Goal: Browse casually

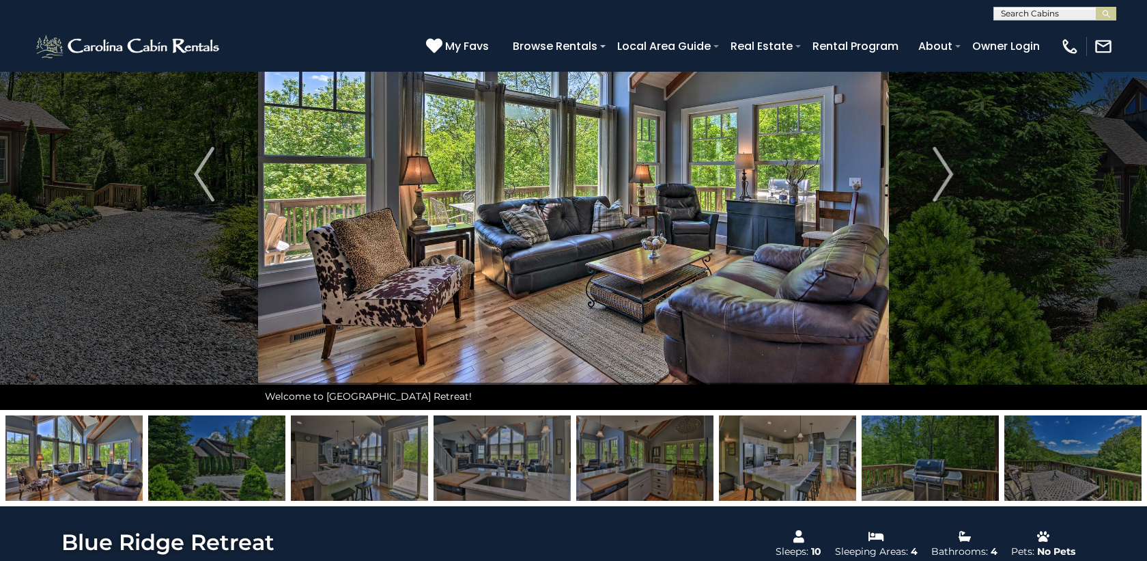
scroll to position [68, 0]
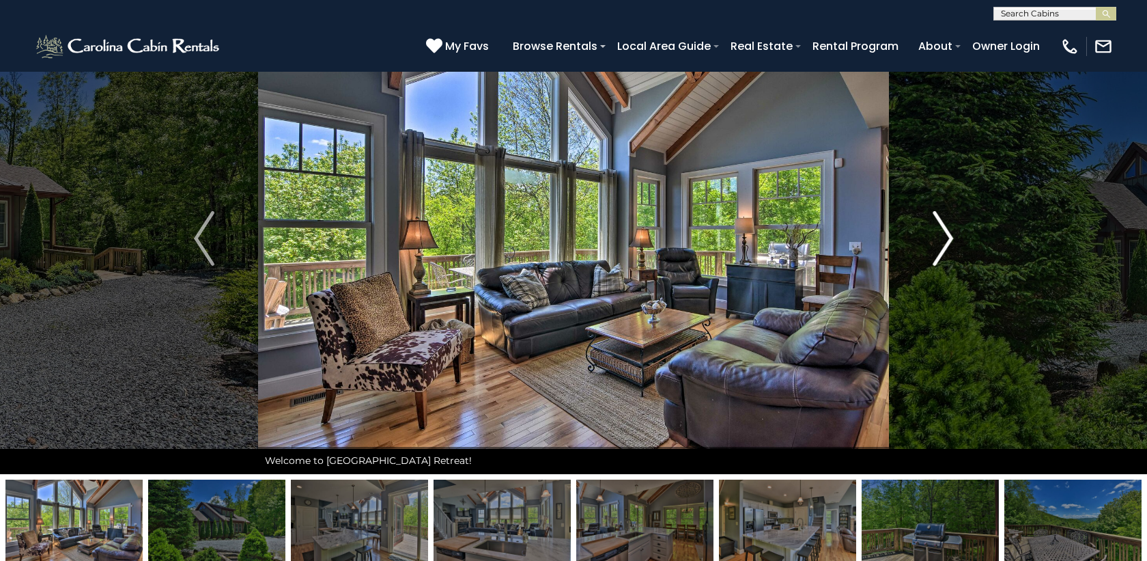
click at [945, 242] on img "Next" at bounding box center [943, 238] width 20 height 55
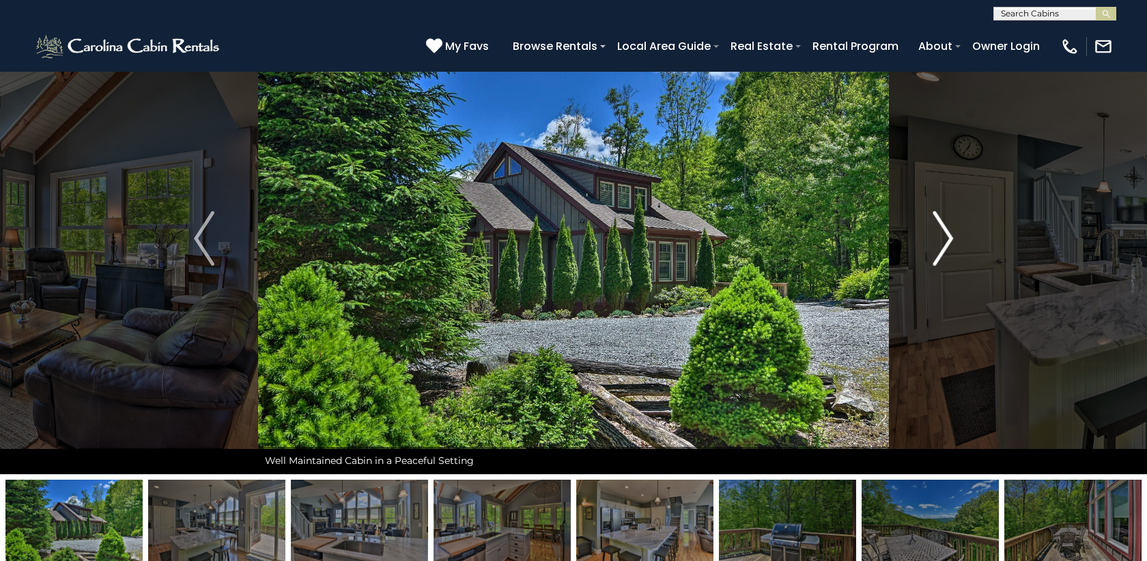
click at [945, 242] on img "Next" at bounding box center [943, 238] width 20 height 55
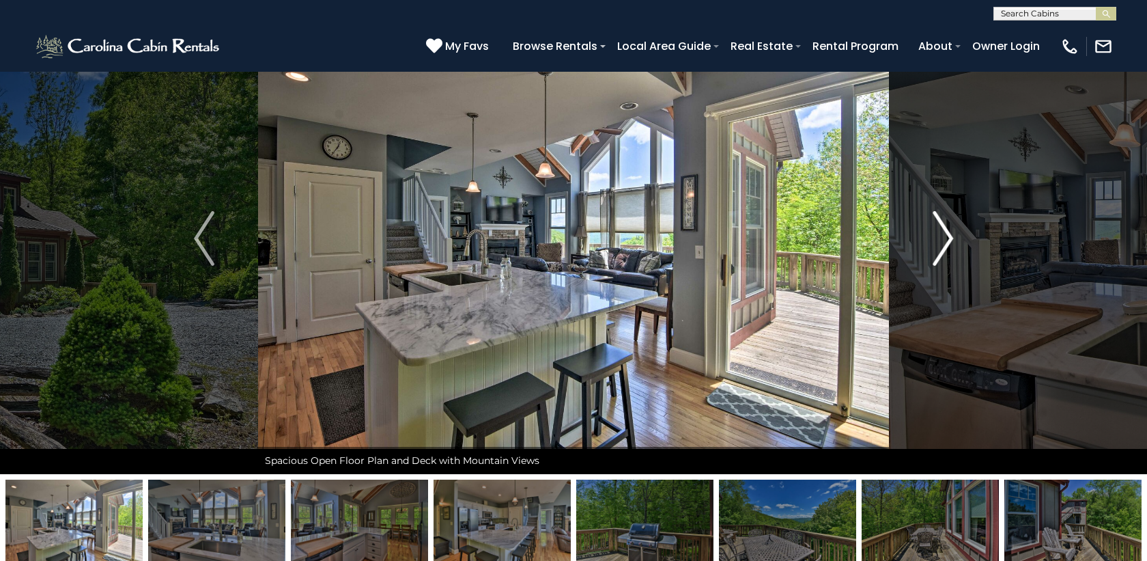
click at [945, 242] on img "Next" at bounding box center [943, 238] width 20 height 55
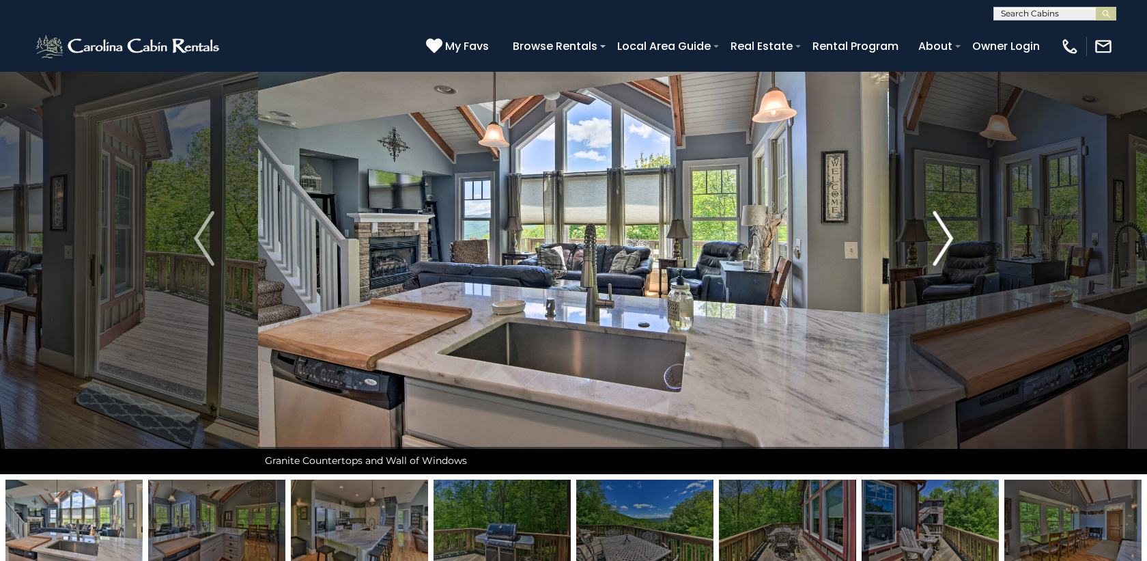
click at [945, 242] on img "Next" at bounding box center [943, 238] width 20 height 55
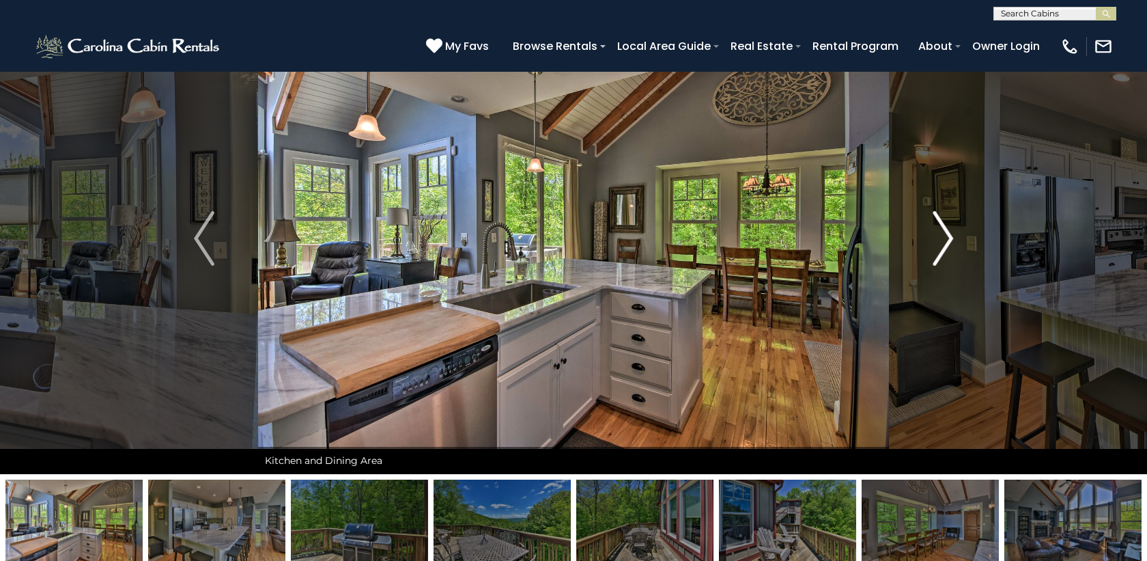
click at [945, 242] on img "Next" at bounding box center [943, 238] width 20 height 55
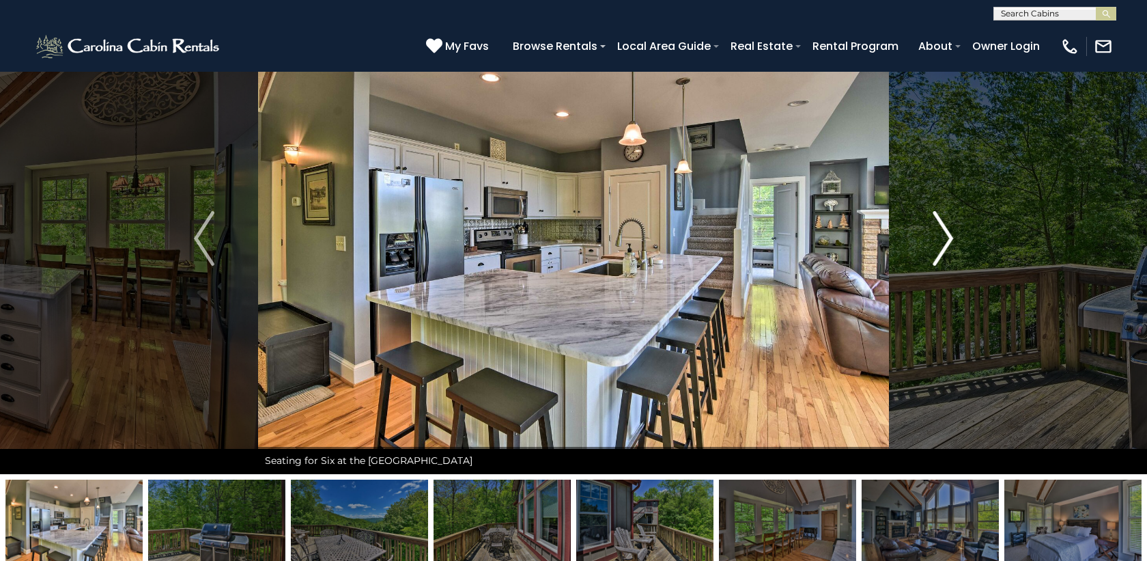
click at [945, 242] on img "Next" at bounding box center [943, 238] width 20 height 55
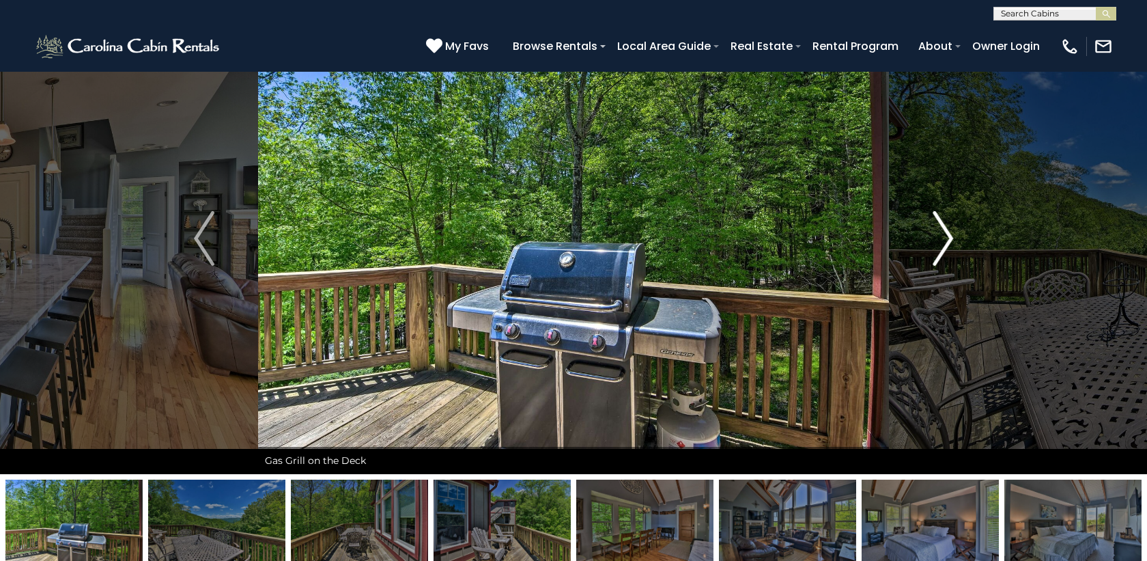
click at [945, 242] on img "Next" at bounding box center [943, 238] width 20 height 55
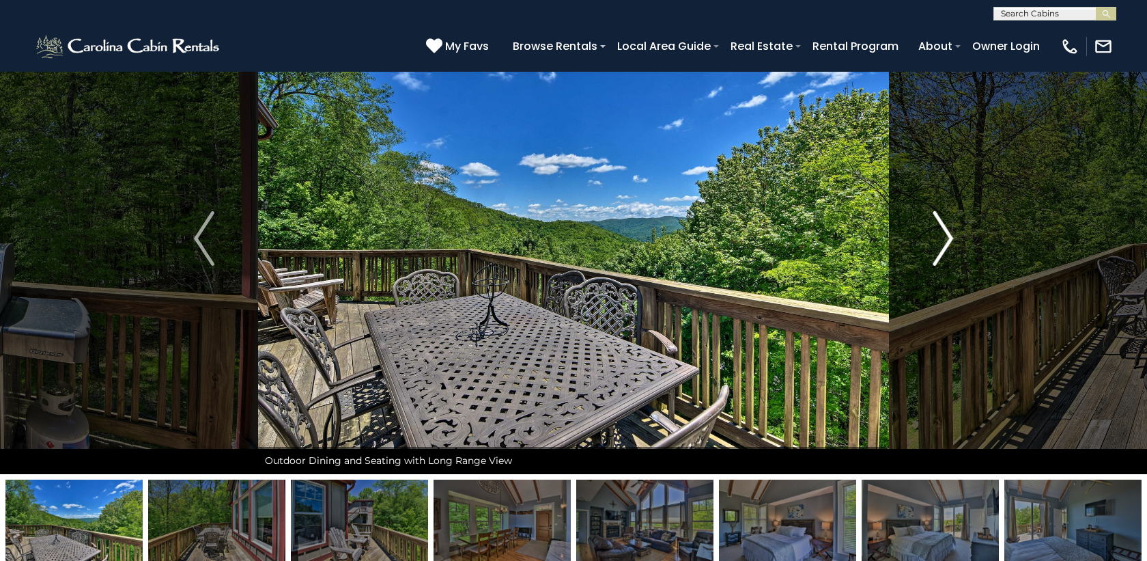
click at [945, 242] on img "Next" at bounding box center [943, 238] width 20 height 55
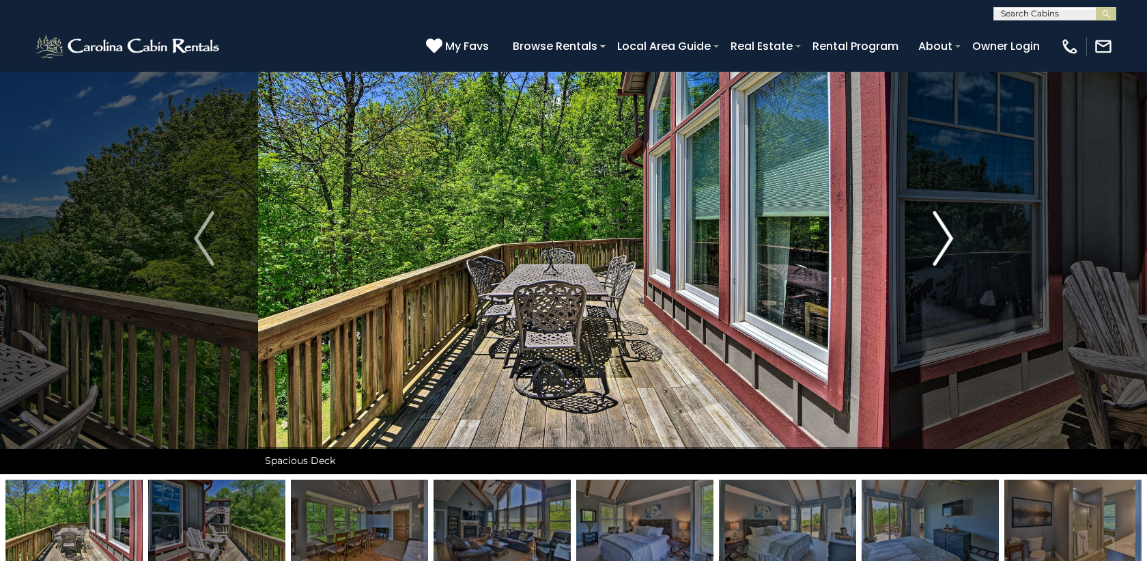
click at [945, 242] on img "Next" at bounding box center [943, 238] width 20 height 55
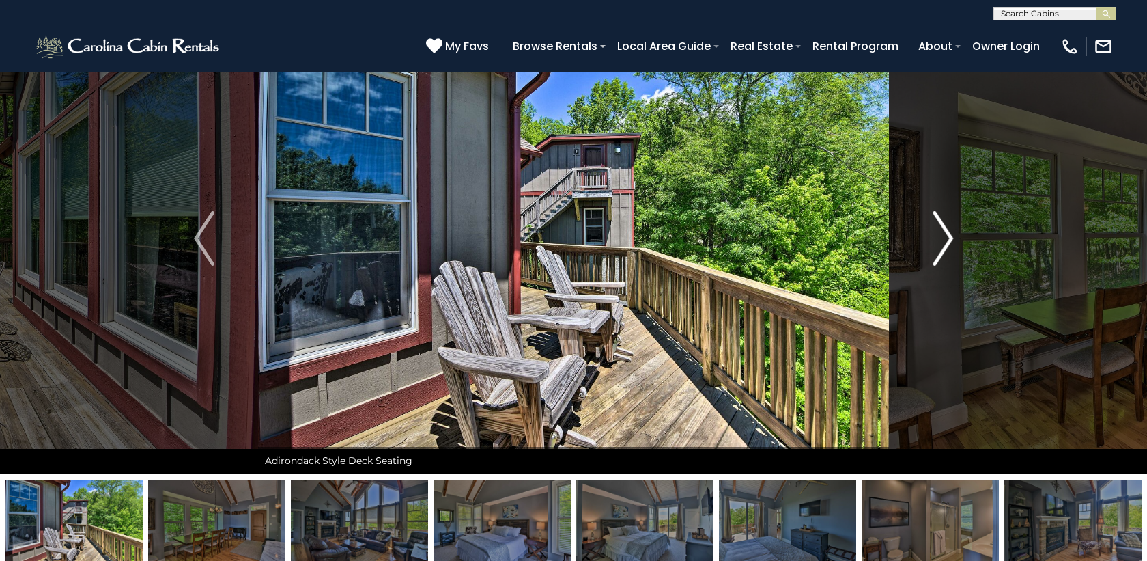
click at [945, 242] on img "Next" at bounding box center [943, 238] width 20 height 55
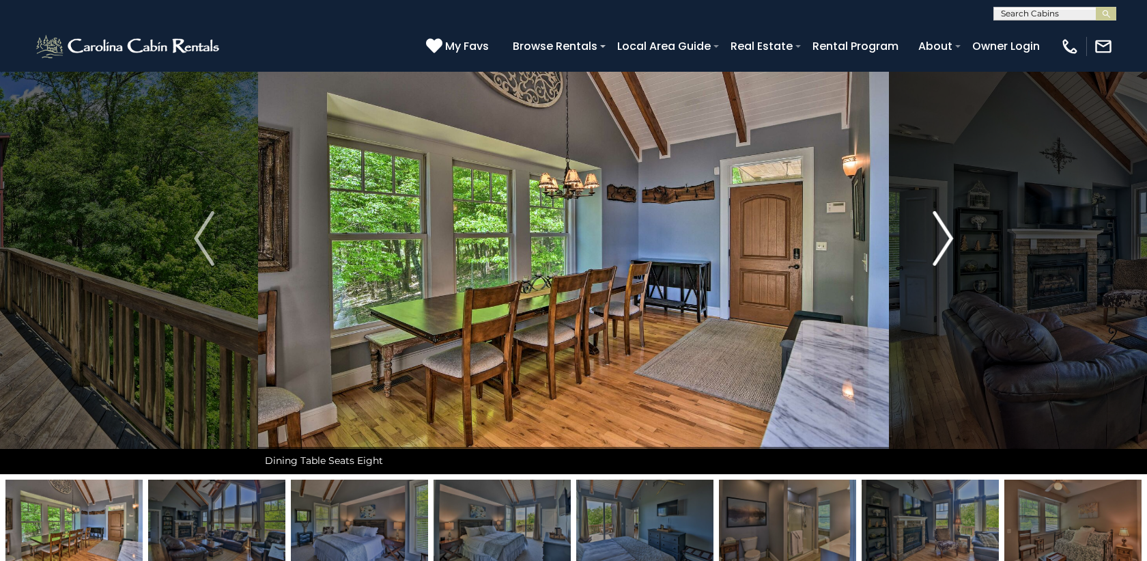
click at [945, 242] on img "Next" at bounding box center [943, 238] width 20 height 55
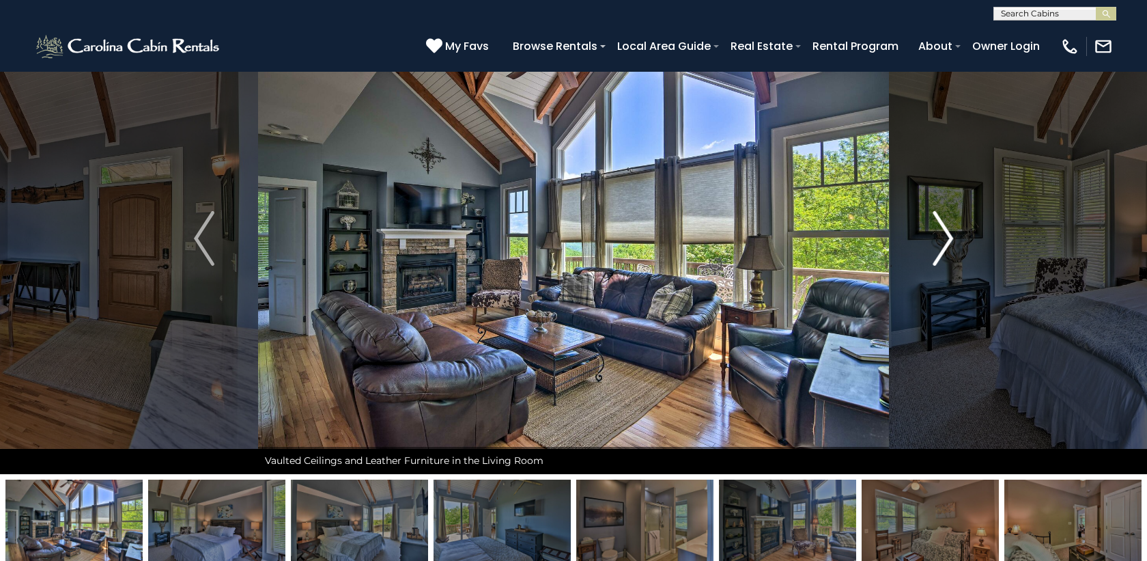
click at [945, 242] on img "Next" at bounding box center [943, 238] width 20 height 55
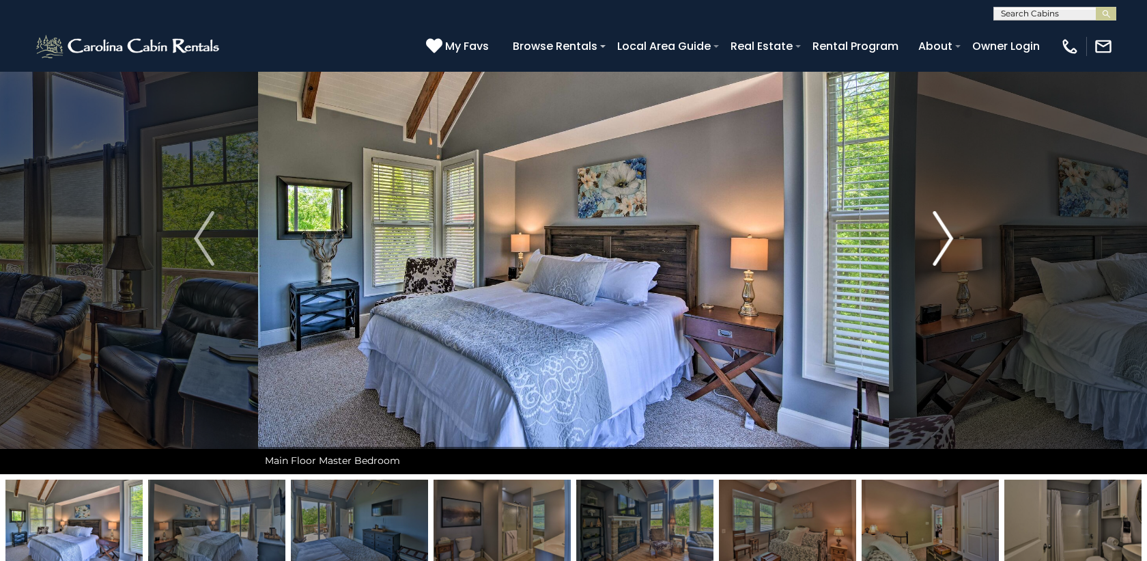
click at [945, 242] on img "Next" at bounding box center [943, 238] width 20 height 55
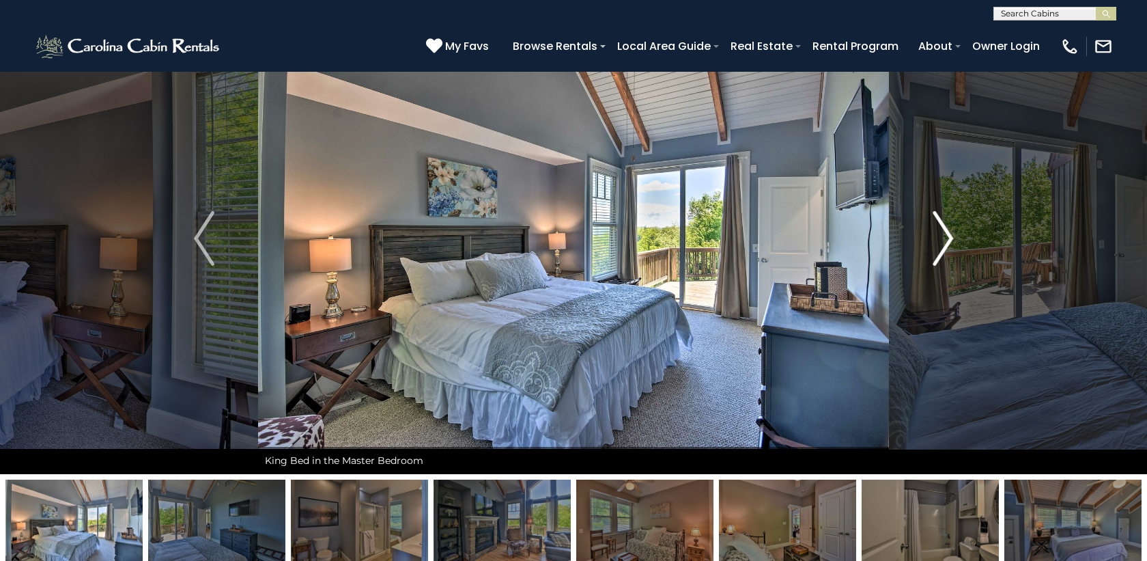
click at [945, 242] on img "Next" at bounding box center [943, 238] width 20 height 55
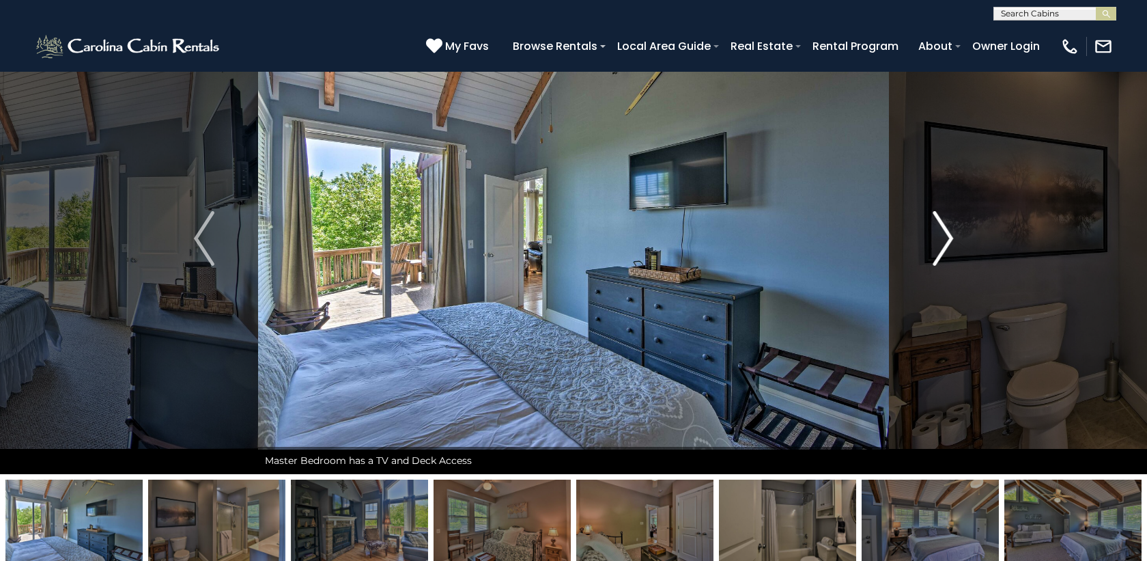
click at [945, 242] on img "Next" at bounding box center [943, 238] width 20 height 55
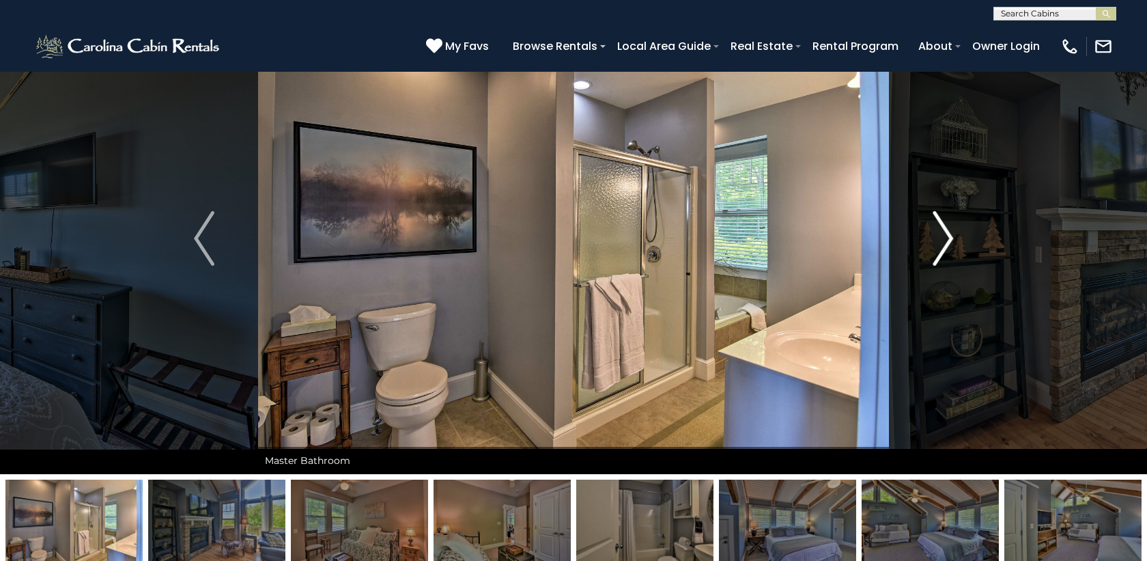
click at [945, 242] on img "Next" at bounding box center [943, 238] width 20 height 55
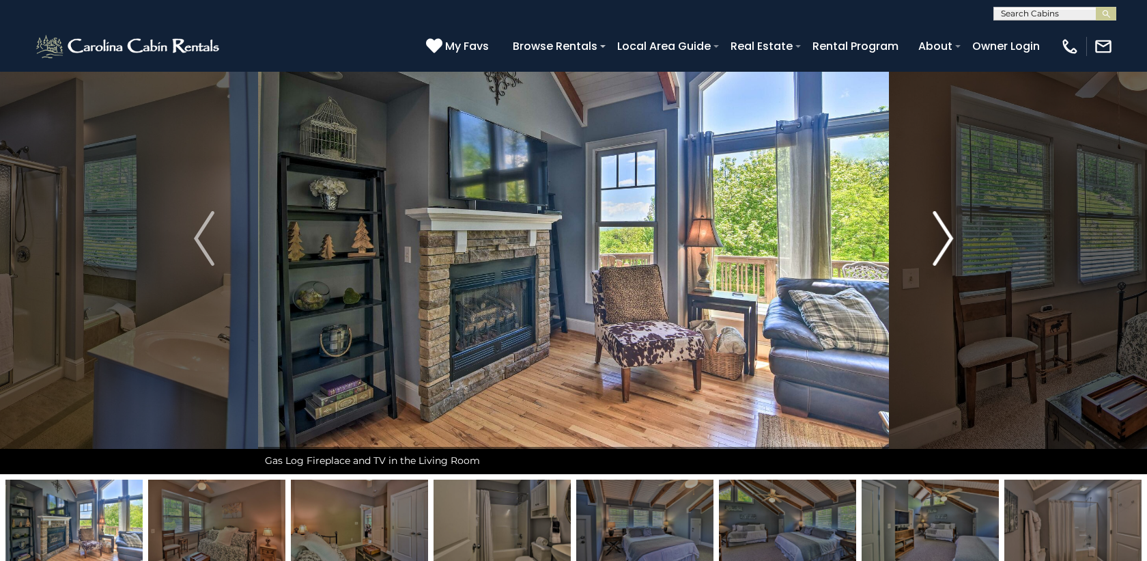
click at [945, 242] on img "Next" at bounding box center [943, 238] width 20 height 55
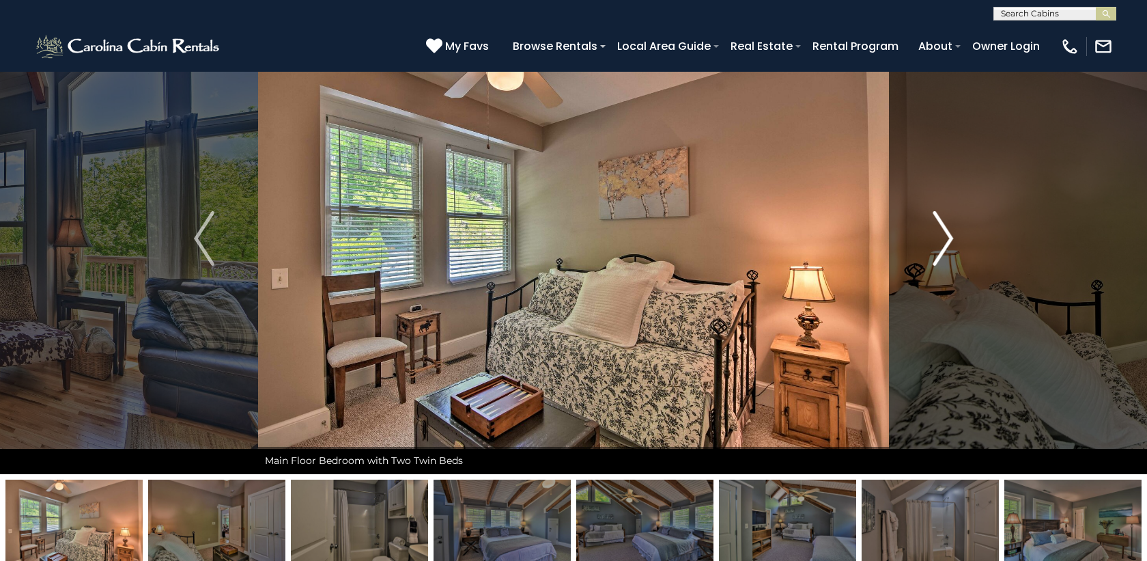
click at [945, 242] on img "Next" at bounding box center [943, 238] width 20 height 55
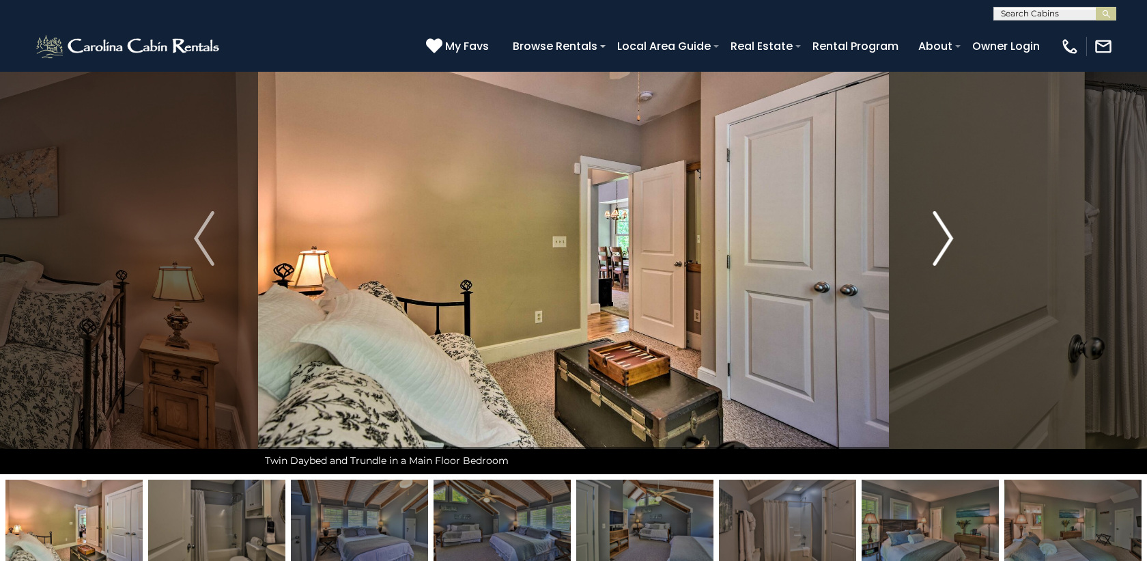
click at [945, 242] on img "Next" at bounding box center [943, 238] width 20 height 55
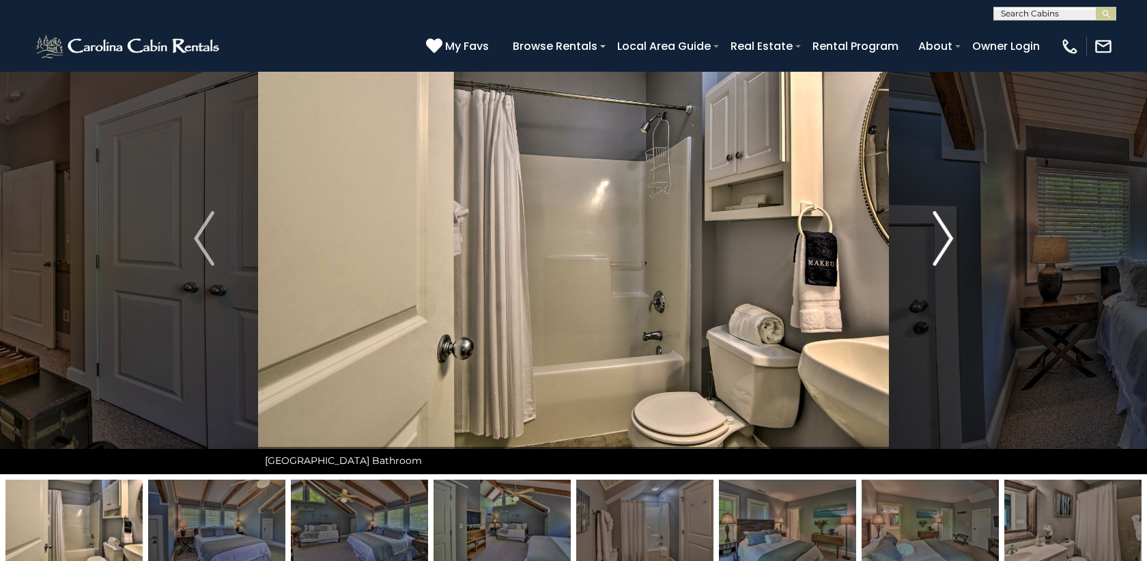
click at [945, 242] on img "Next" at bounding box center [943, 238] width 20 height 55
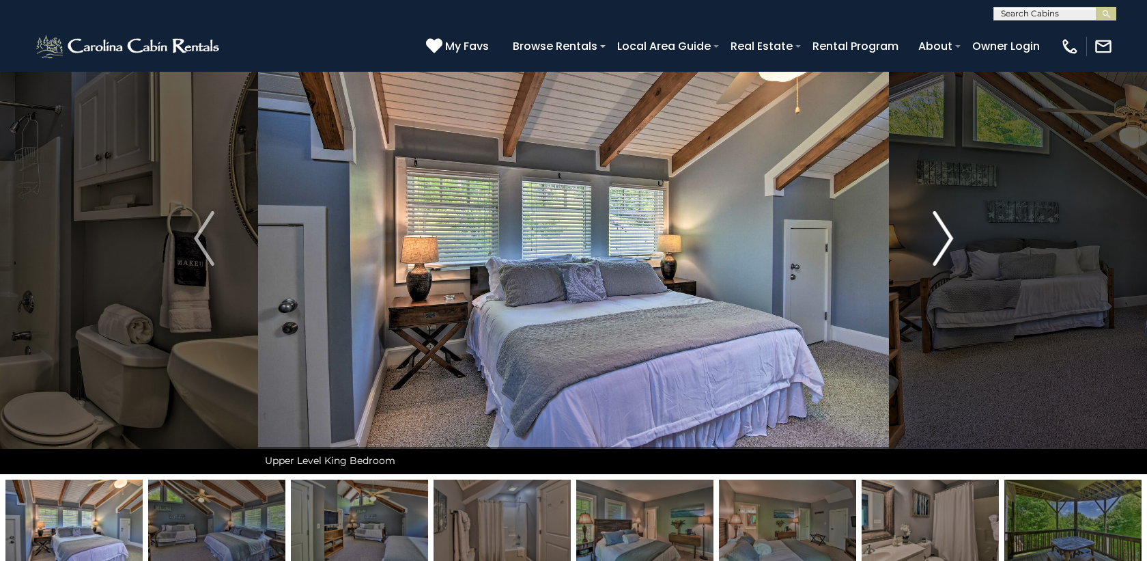
click at [945, 242] on img "Next" at bounding box center [943, 238] width 20 height 55
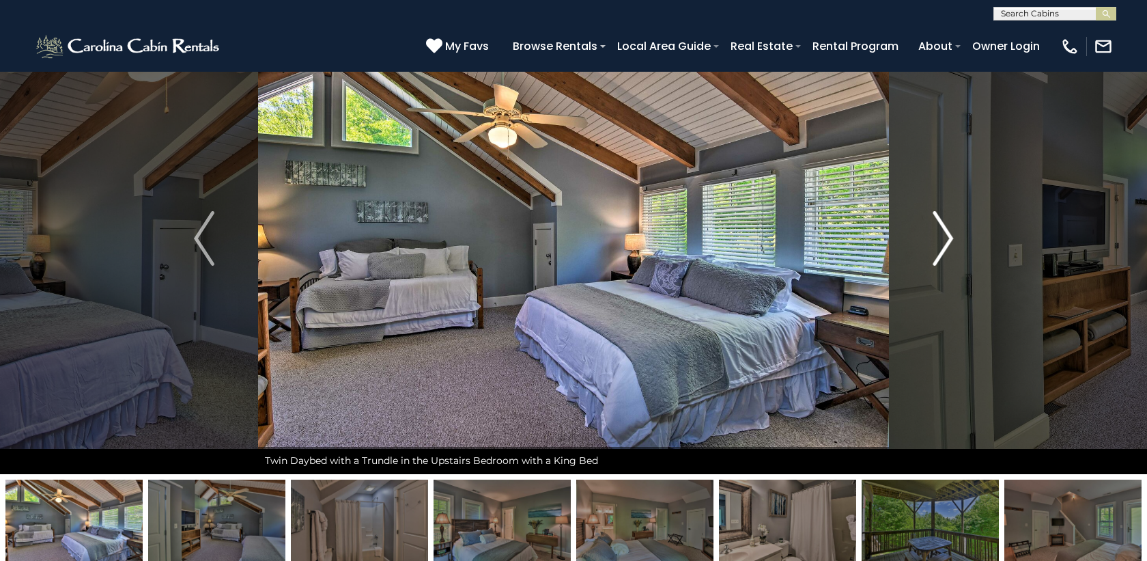
click at [945, 242] on img "Next" at bounding box center [943, 238] width 20 height 55
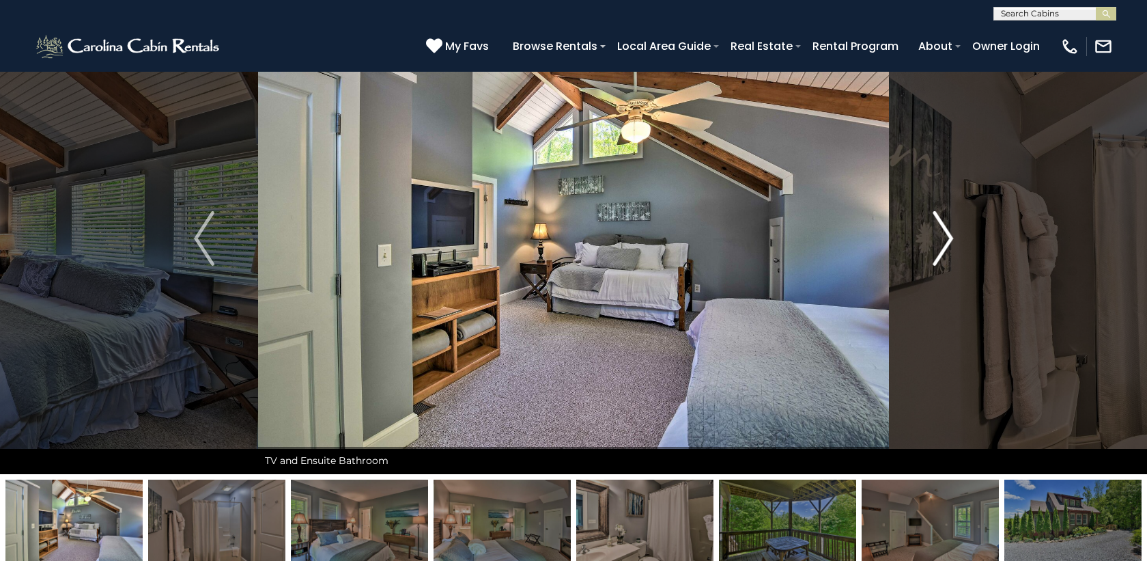
click at [945, 242] on img "Next" at bounding box center [943, 238] width 20 height 55
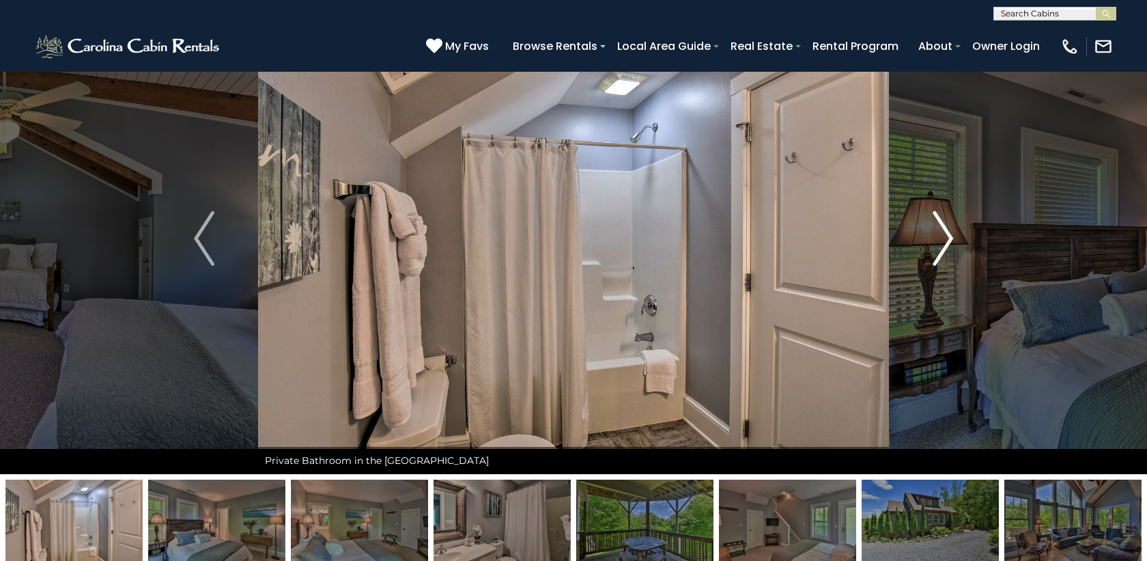
click at [945, 242] on img "Next" at bounding box center [943, 238] width 20 height 55
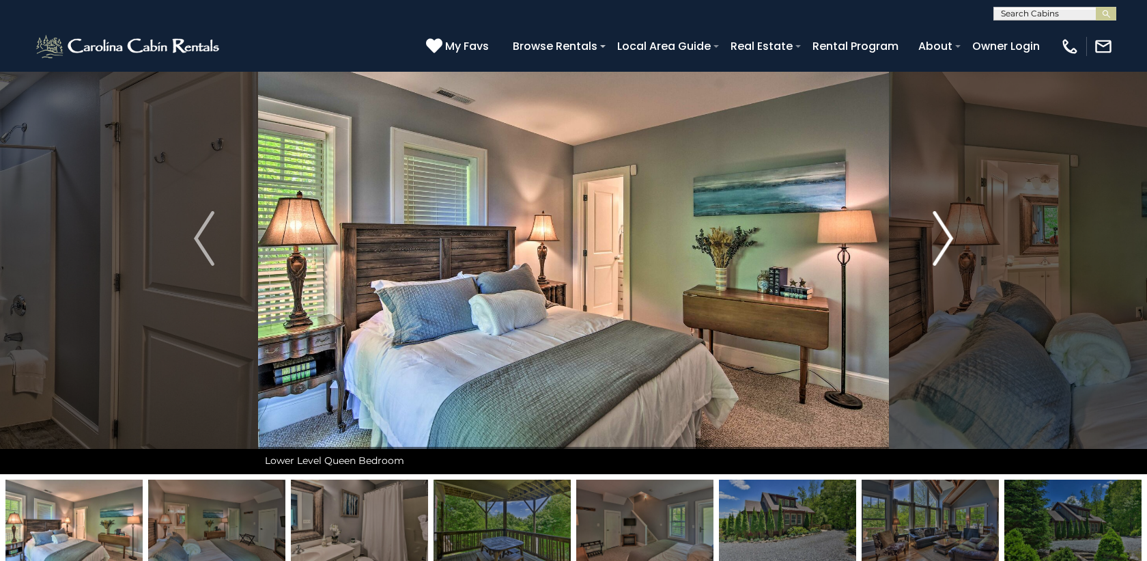
click at [945, 242] on img "Next" at bounding box center [943, 238] width 20 height 55
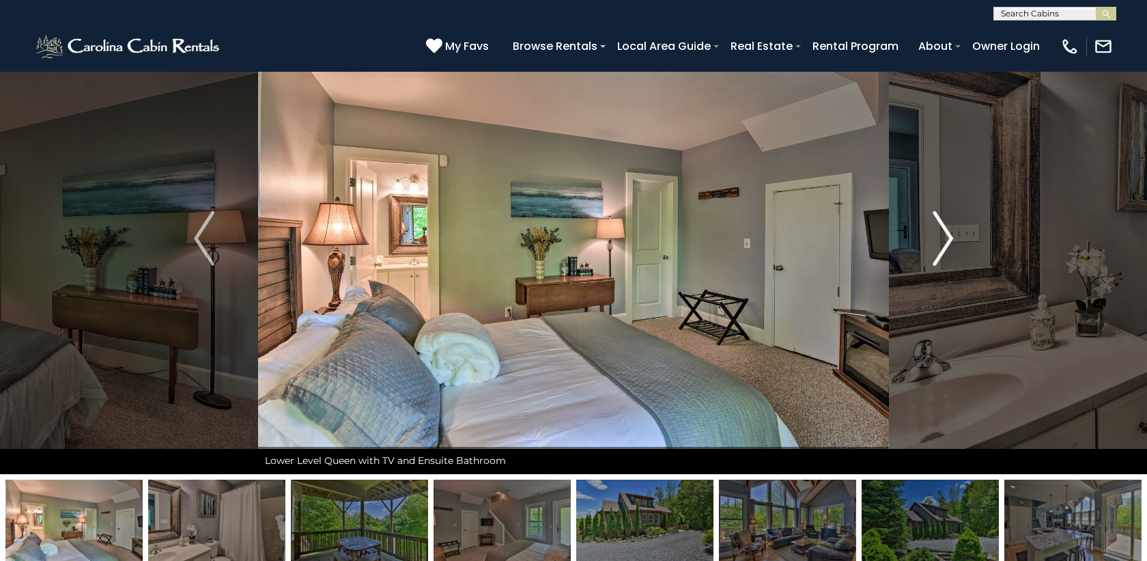
click at [945, 242] on img "Next" at bounding box center [943, 238] width 20 height 55
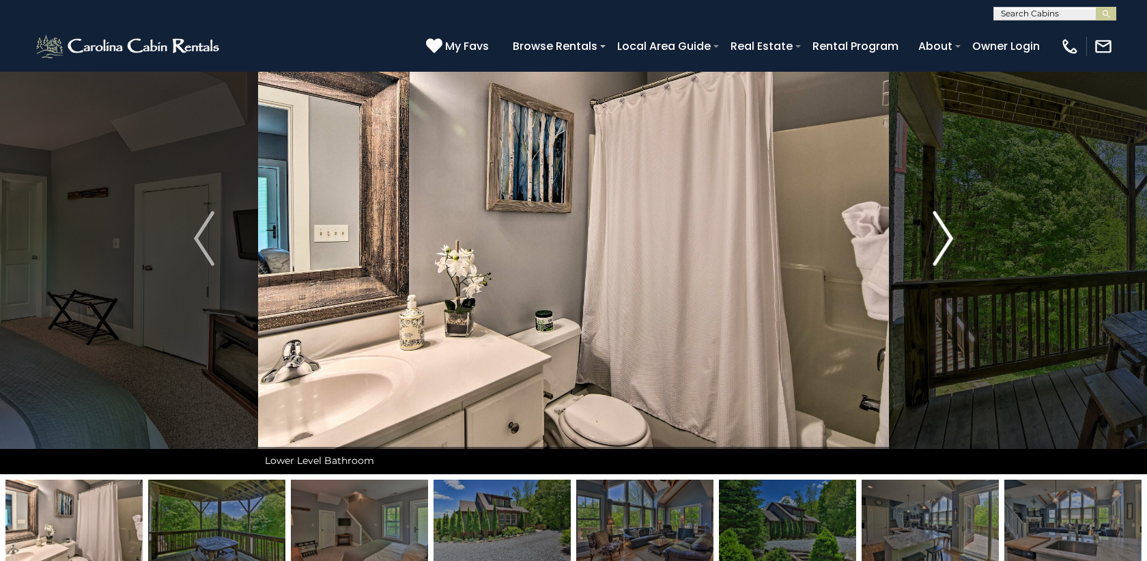
click at [945, 242] on img "Next" at bounding box center [943, 238] width 20 height 55
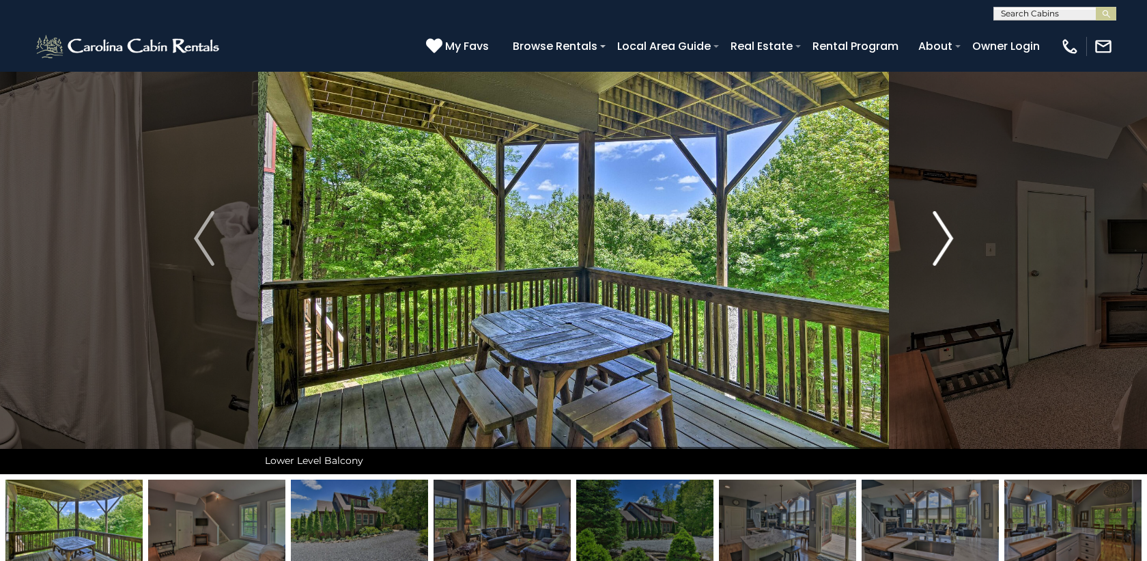
click at [945, 242] on img "Next" at bounding box center [943, 238] width 20 height 55
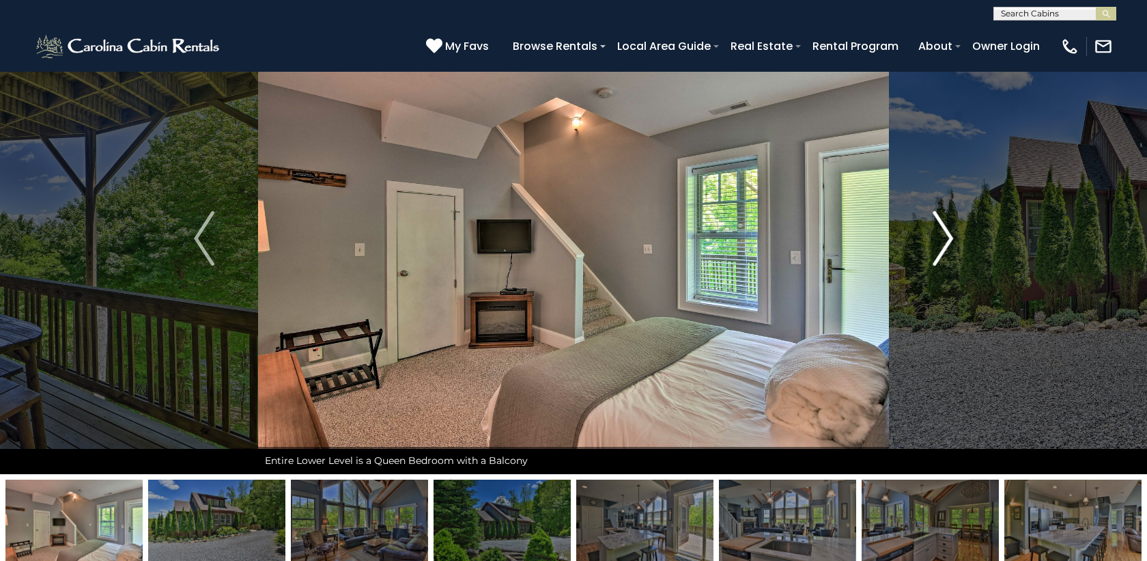
click at [945, 242] on img "Next" at bounding box center [943, 238] width 20 height 55
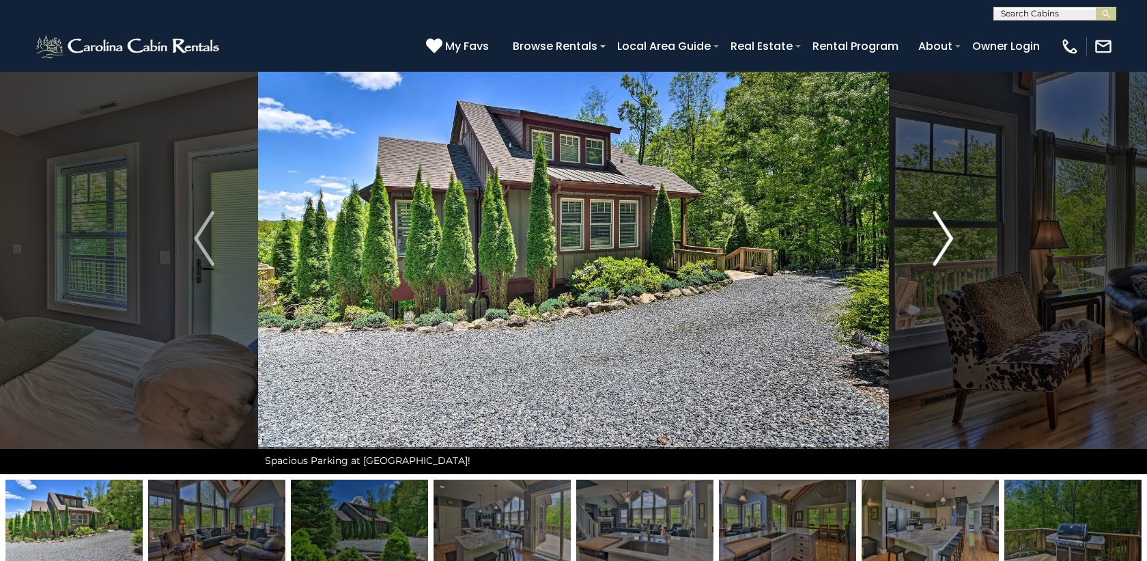
click at [945, 242] on img "Next" at bounding box center [943, 238] width 20 height 55
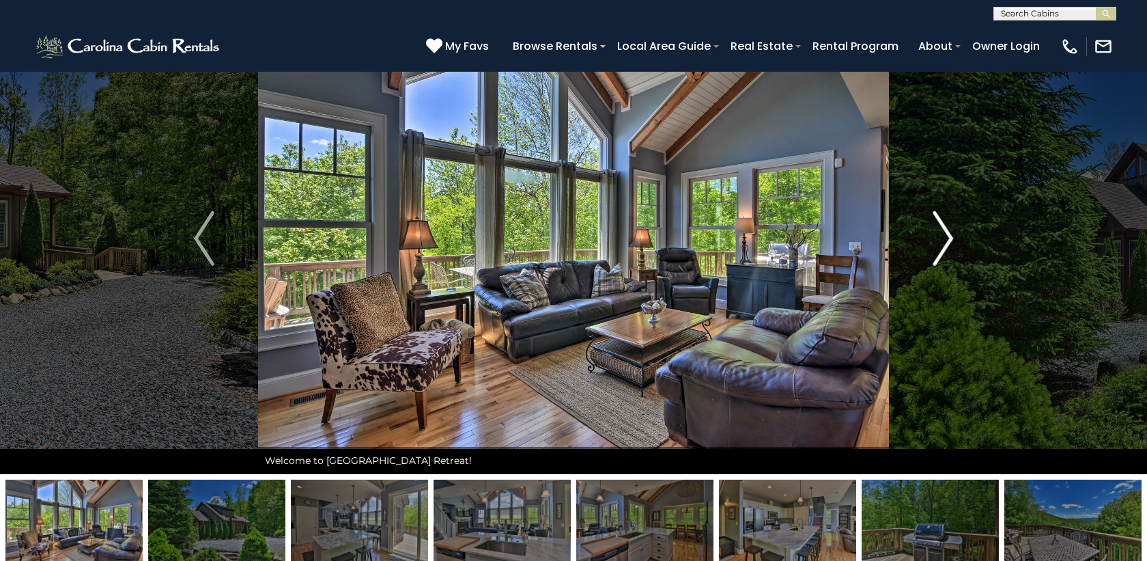
click at [945, 242] on img "Next" at bounding box center [943, 238] width 20 height 55
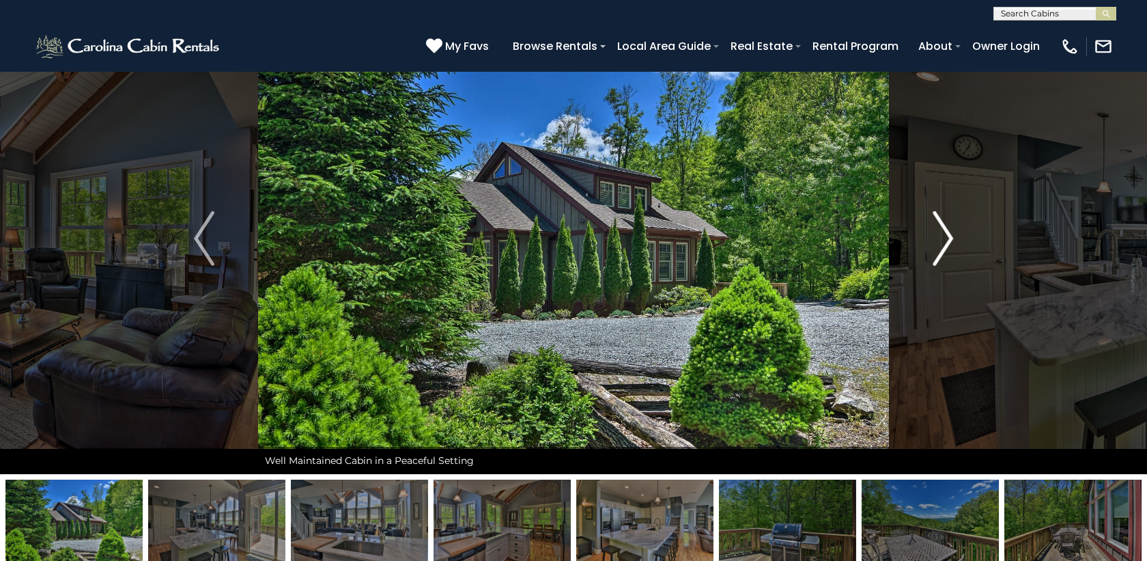
click at [945, 242] on img "Next" at bounding box center [943, 238] width 20 height 55
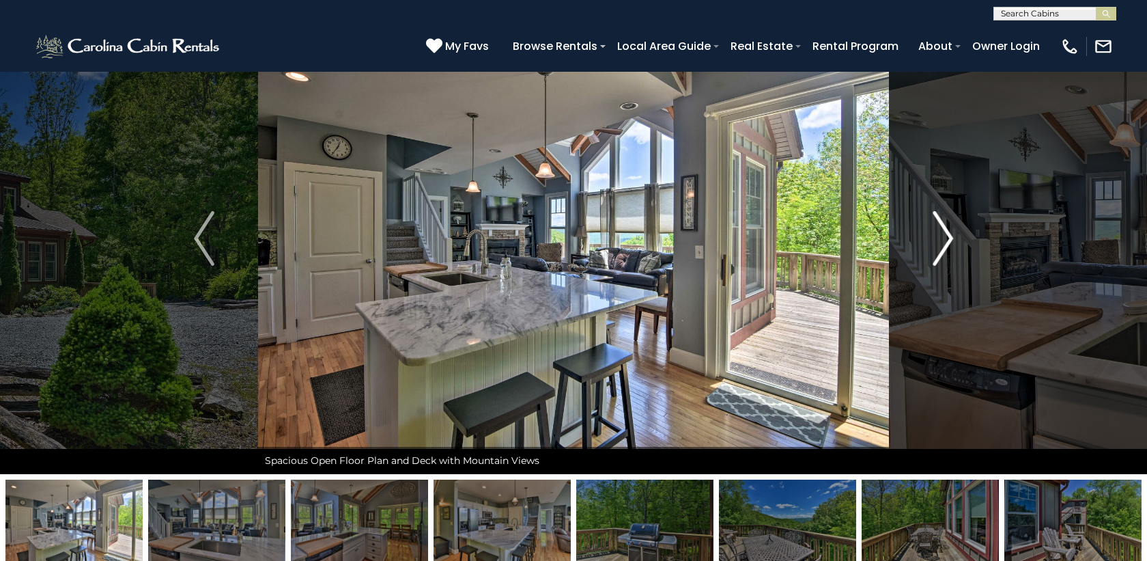
click at [945, 242] on img "Next" at bounding box center [943, 238] width 20 height 55
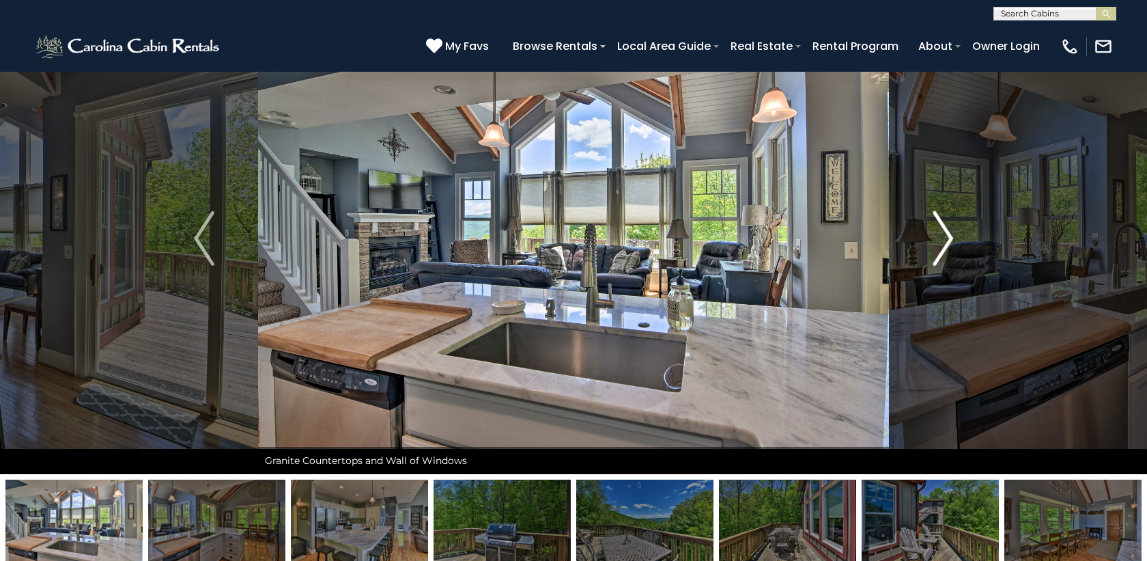
click at [945, 242] on img "Next" at bounding box center [943, 238] width 20 height 55
